Goal: Check status: Verify the current state of an ongoing process or item

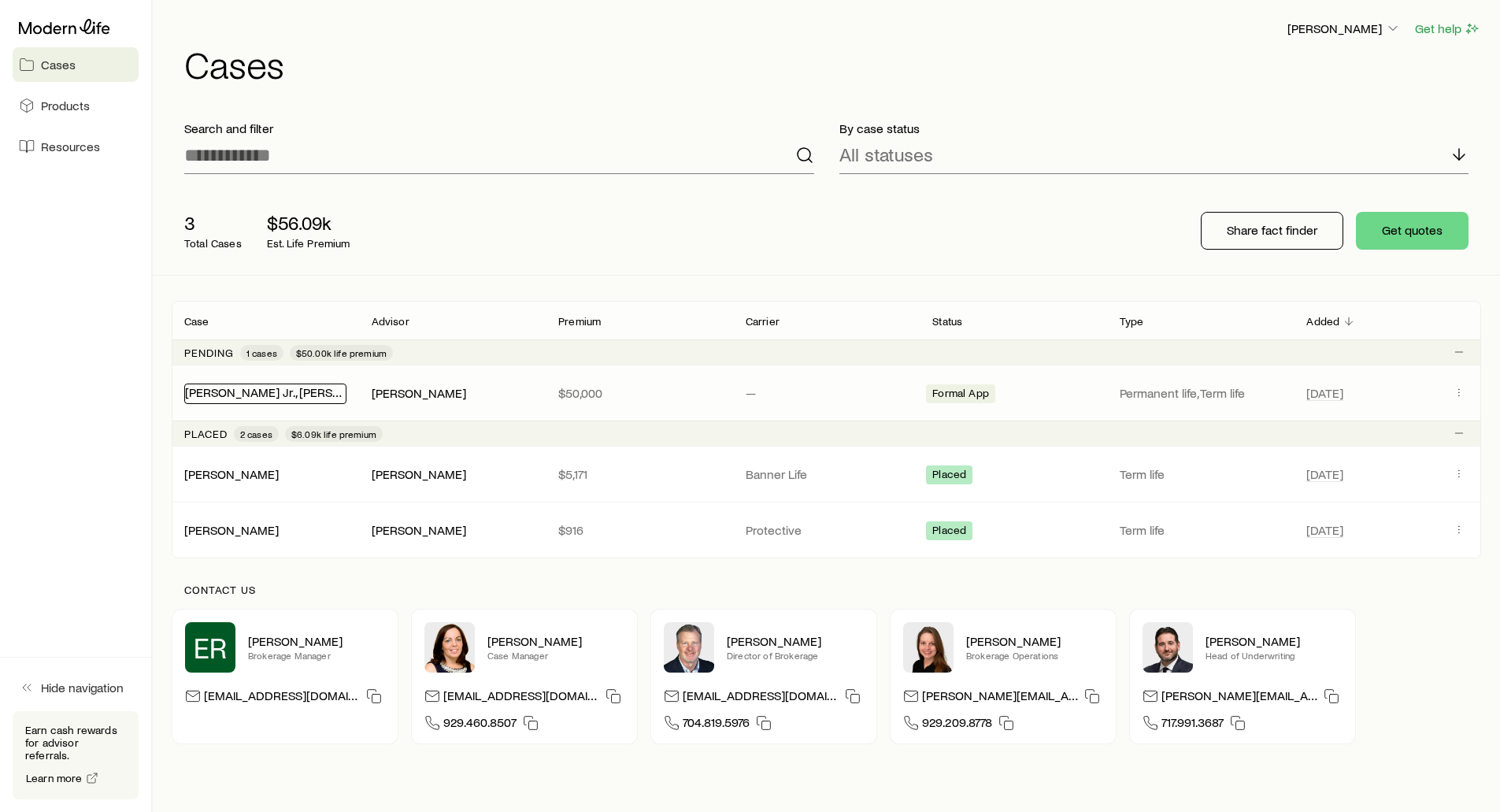
click at [221, 388] on link "[PERSON_NAME] Jr., [PERSON_NAME]" at bounding box center [289, 392] width 209 height 15
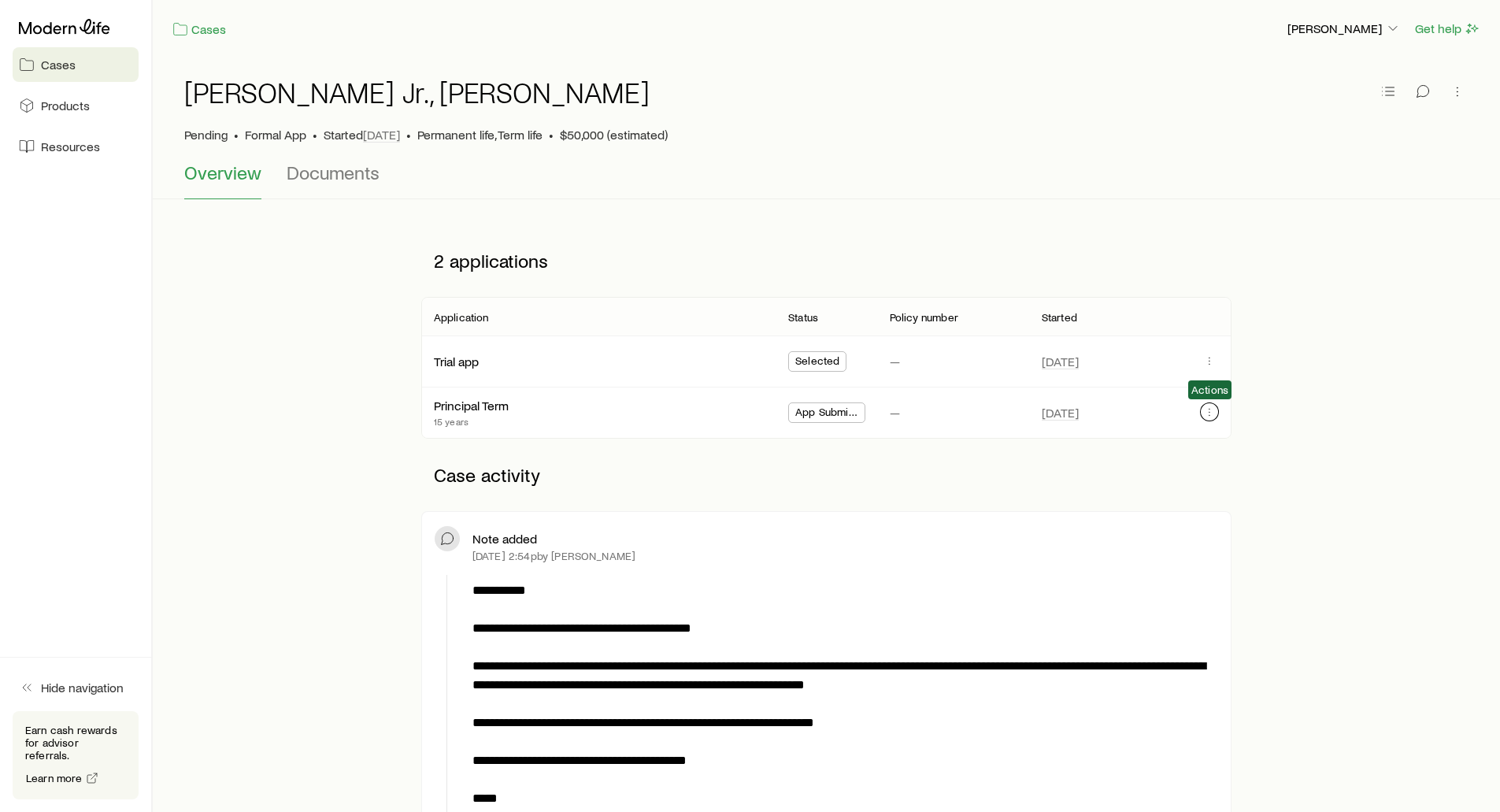
click at [1213, 413] on icon "button" at bounding box center [1209, 411] width 12 height 12
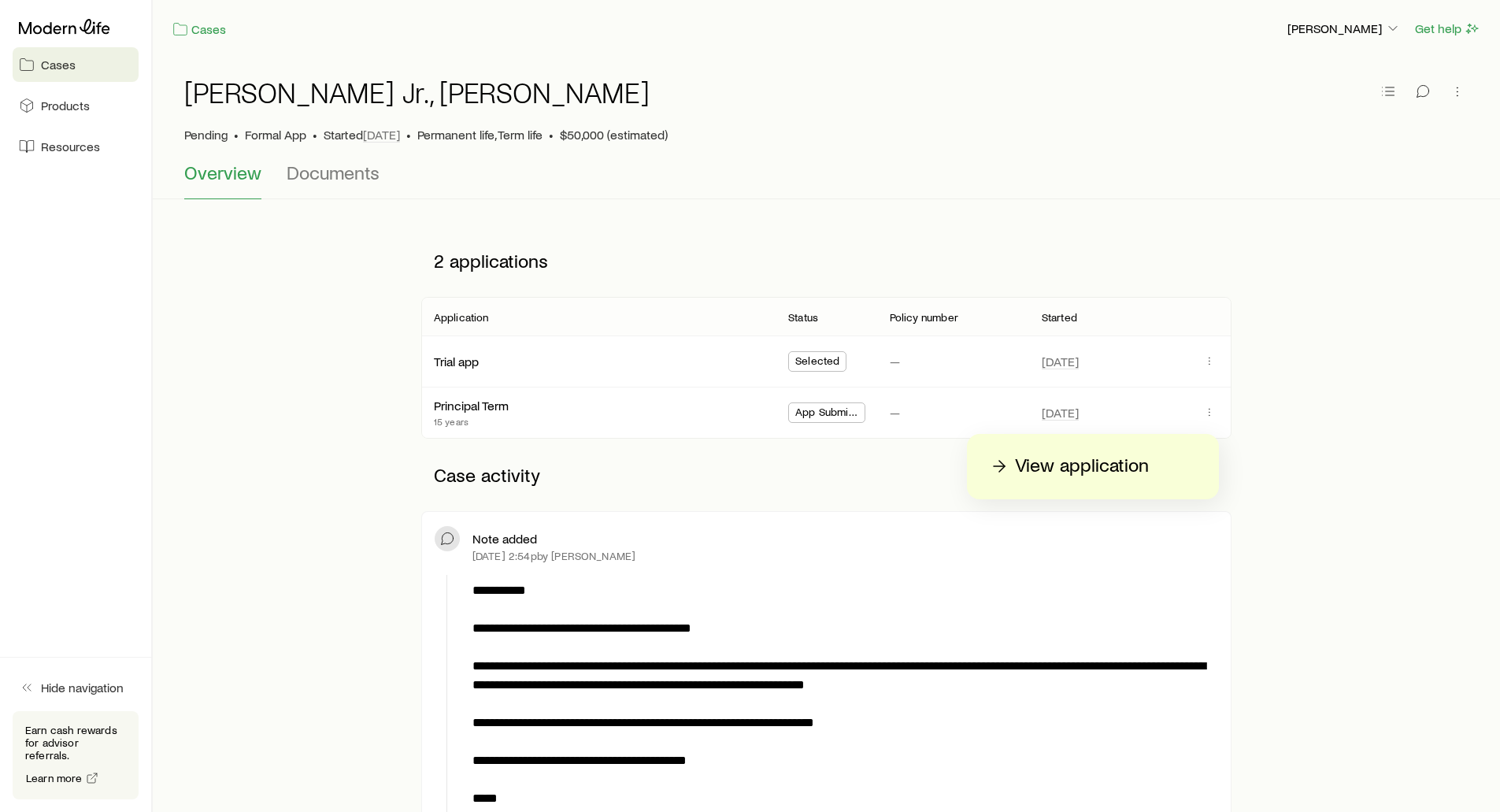
click at [1082, 471] on p "View application" at bounding box center [1082, 466] width 134 height 25
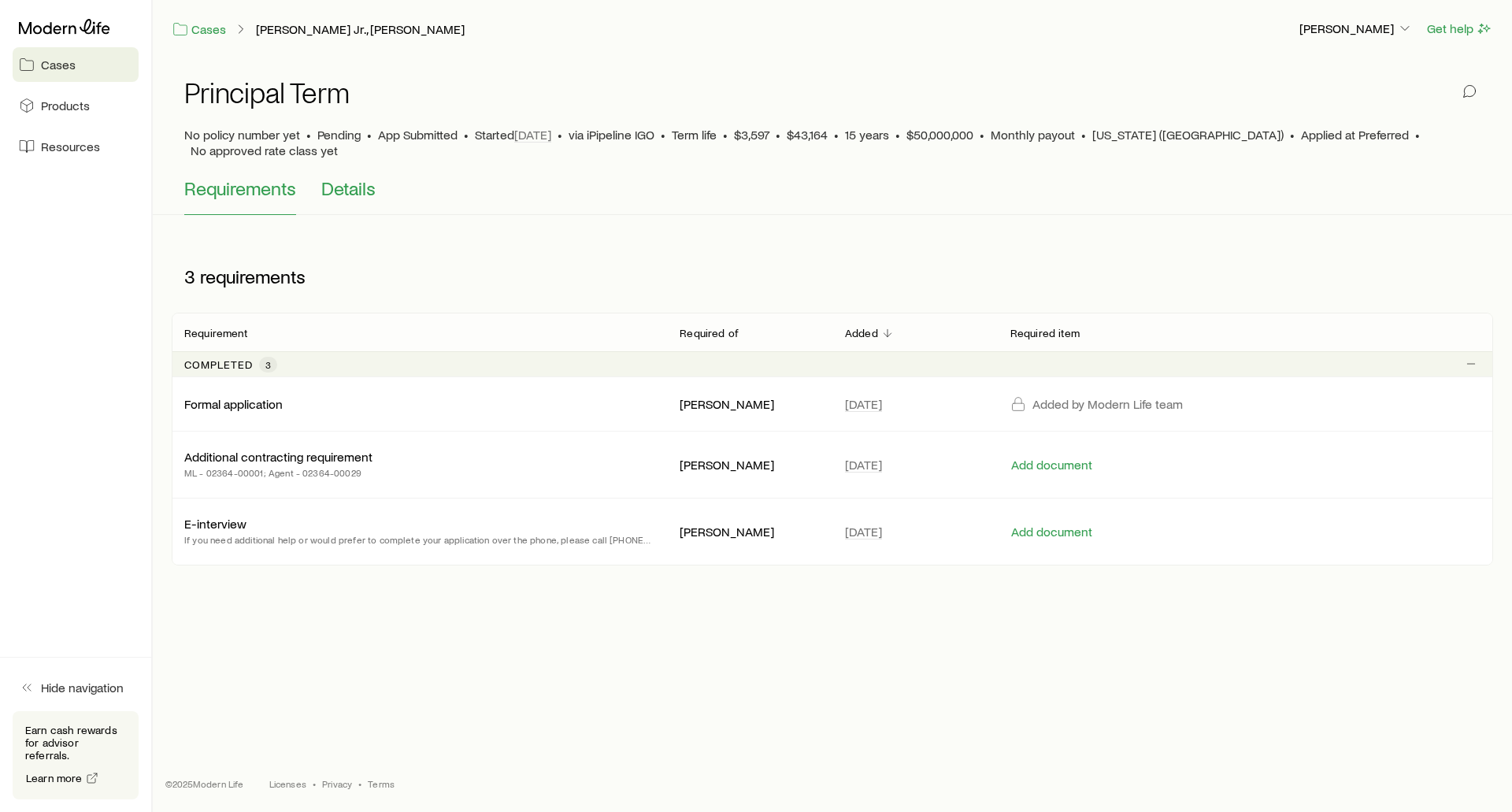
drag, startPoint x: 383, startPoint y: 180, endPoint x: 374, endPoint y: 180, distance: 9.0
click at [377, 180] on div "Requirements Details" at bounding box center [832, 196] width 1297 height 38
click at [371, 178] on span "Details" at bounding box center [349, 188] width 54 height 22
